Goal: Check status: Check status

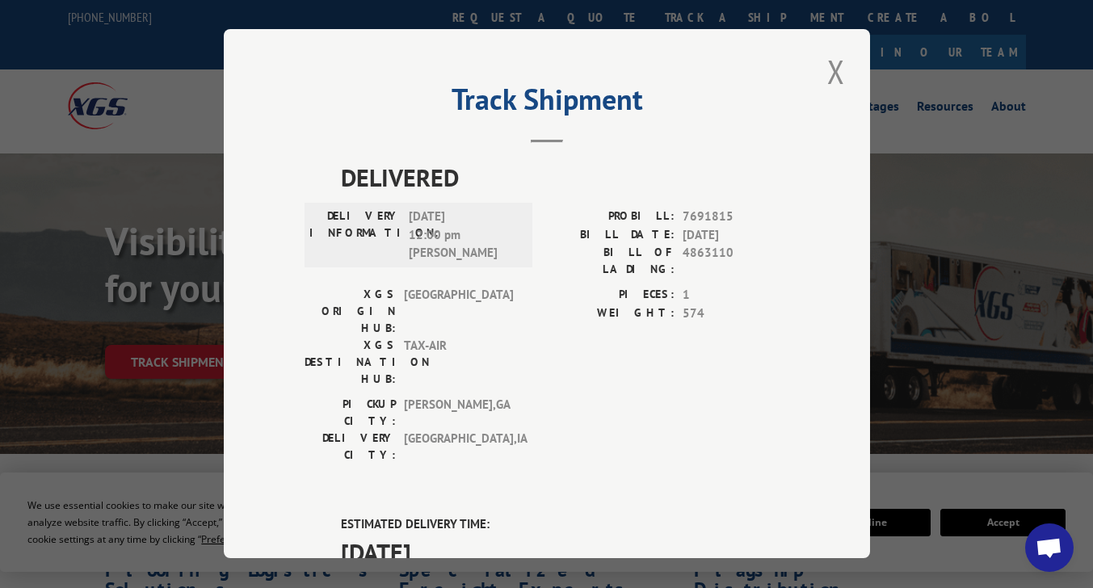
scroll to position [242, 0]
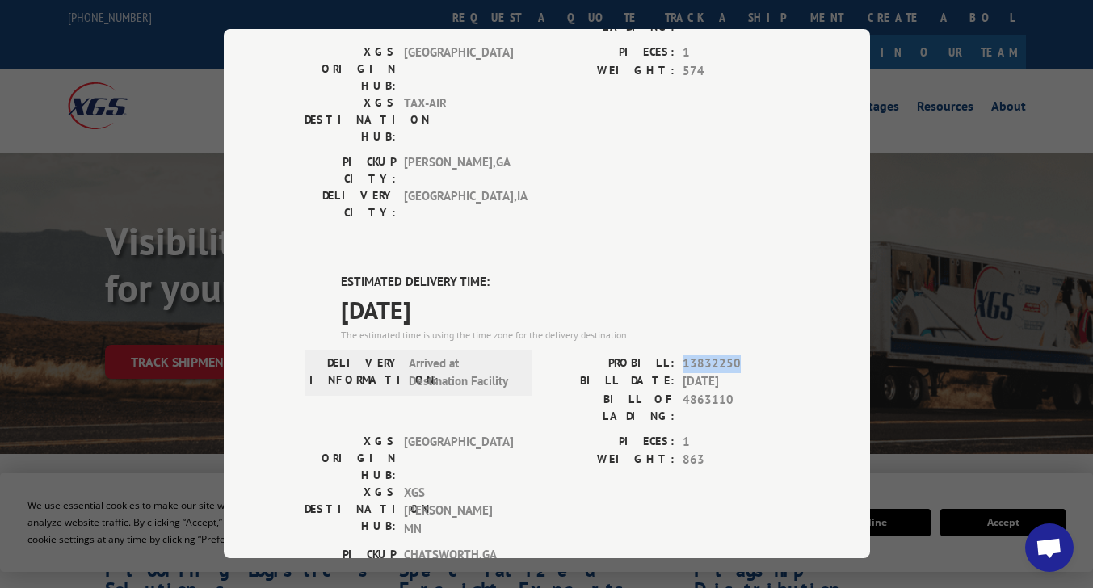
drag, startPoint x: 677, startPoint y: 266, endPoint x: 732, endPoint y: 270, distance: 55.1
click at [732, 355] on span "13832250" at bounding box center [736, 364] width 107 height 19
copy span "13832250"
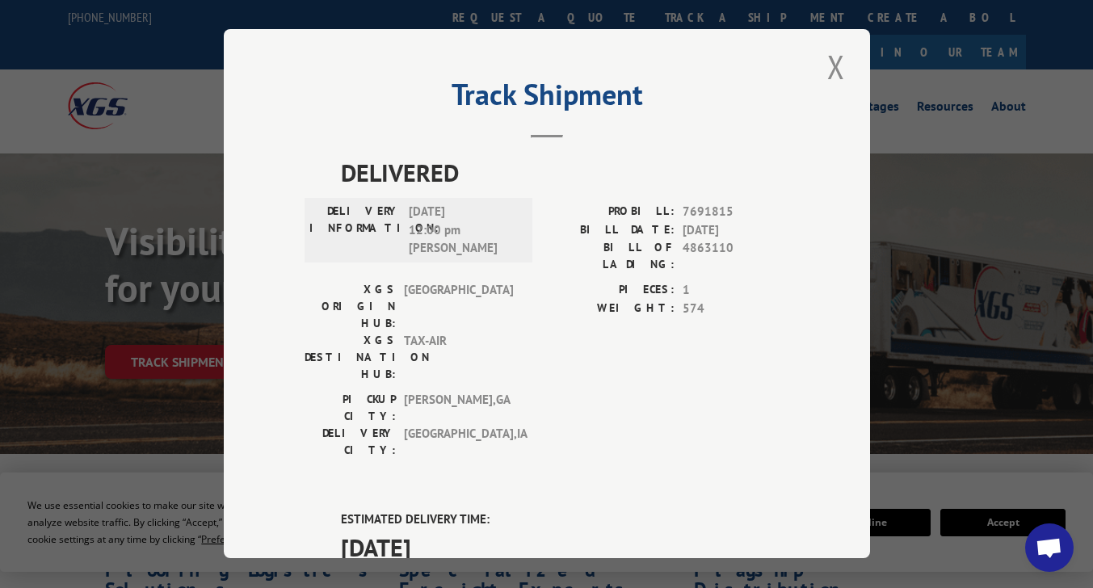
scroll to position [0, 0]
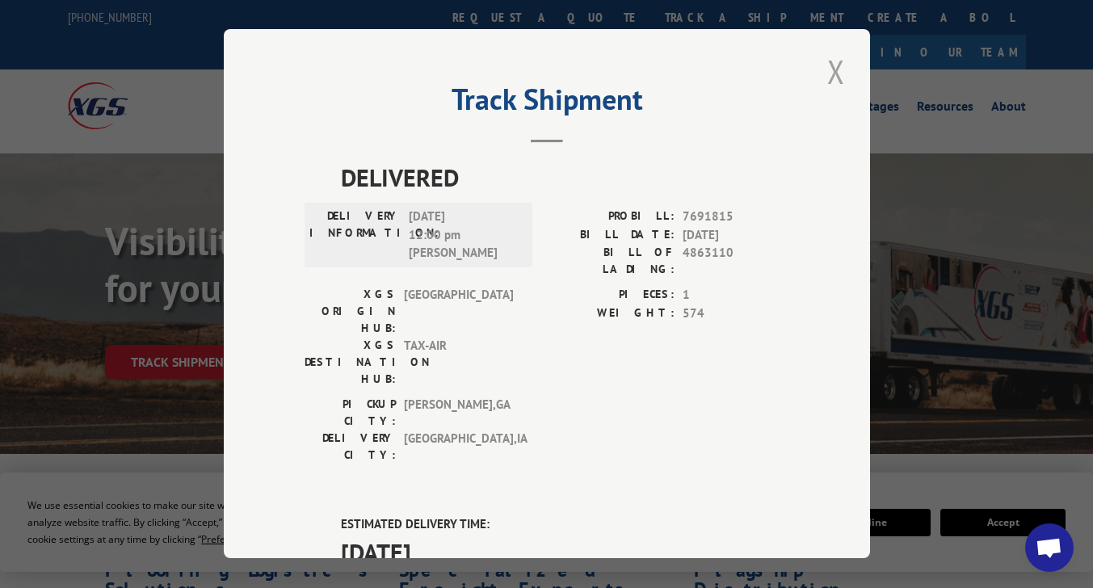
click at [823, 68] on button "Close modal" at bounding box center [835, 71] width 27 height 44
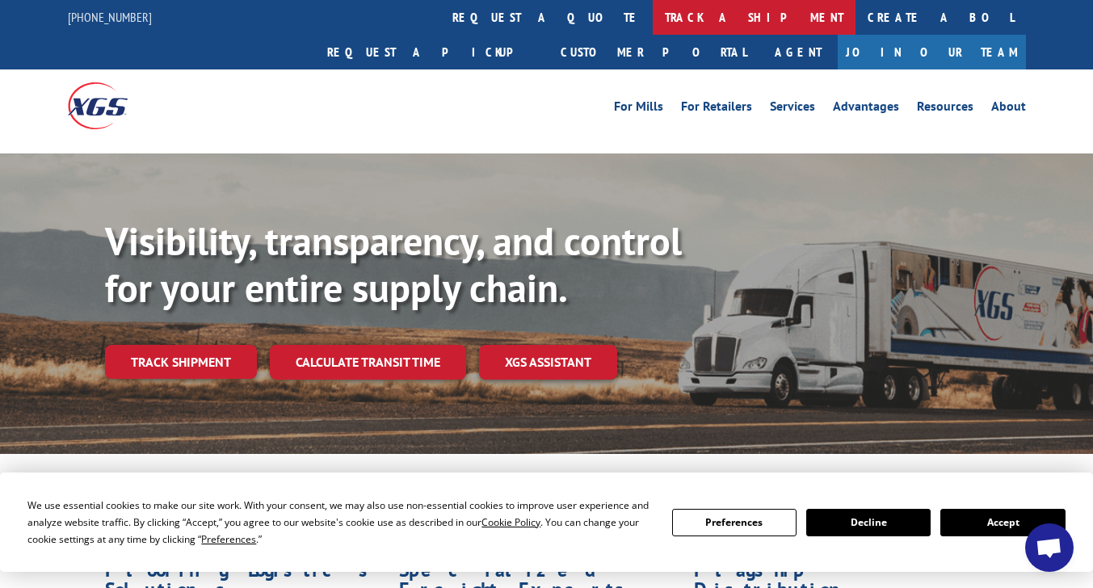
click at [653, 14] on link "track a shipment" at bounding box center [754, 17] width 203 height 35
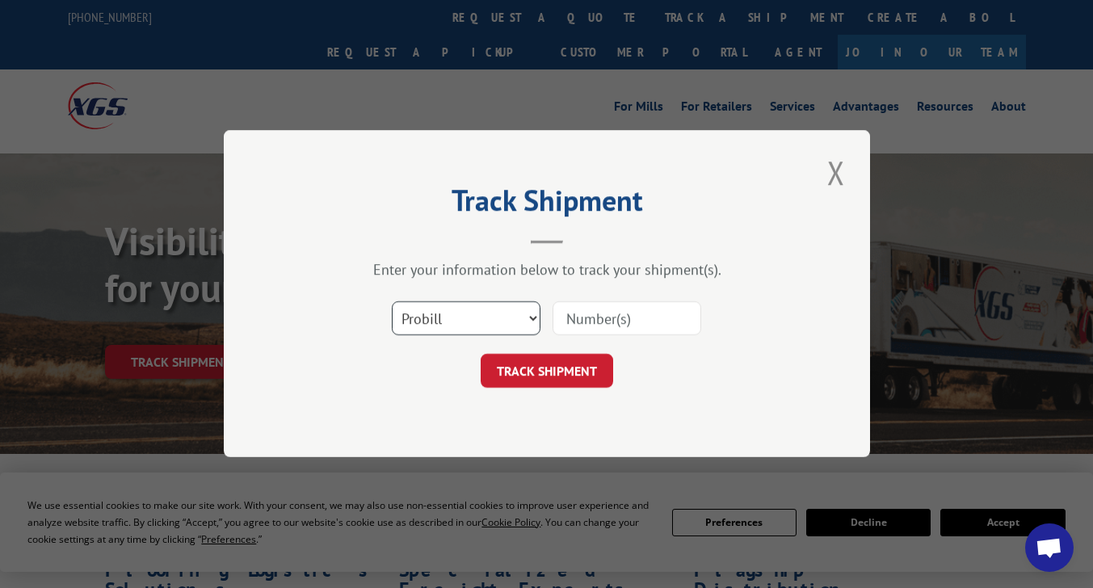
click at [501, 324] on select "Select category... Probill BOL PO" at bounding box center [466, 319] width 149 height 34
drag, startPoint x: 501, startPoint y: 324, endPoint x: 532, endPoint y: 317, distance: 32.2
click at [501, 324] on select "Select category... Probill BOL PO" at bounding box center [466, 319] width 149 height 34
click at [594, 305] on input at bounding box center [626, 319] width 149 height 34
paste input "13832250"
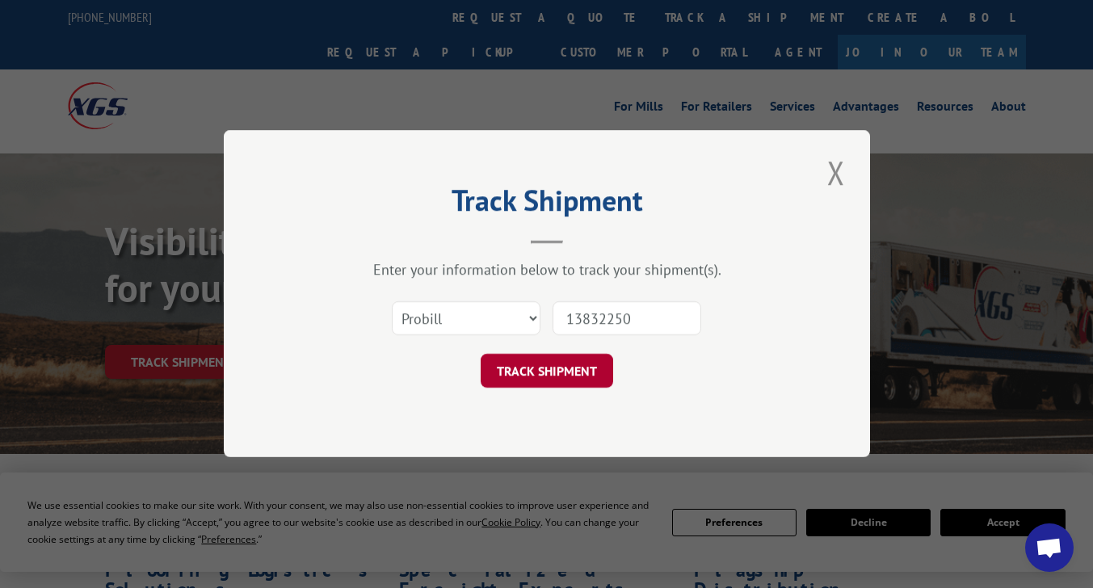
type input "13832250"
click at [569, 387] on button "TRACK SHIPMENT" at bounding box center [547, 372] width 132 height 34
